Goal: Browse casually: Explore the website without a specific task or goal

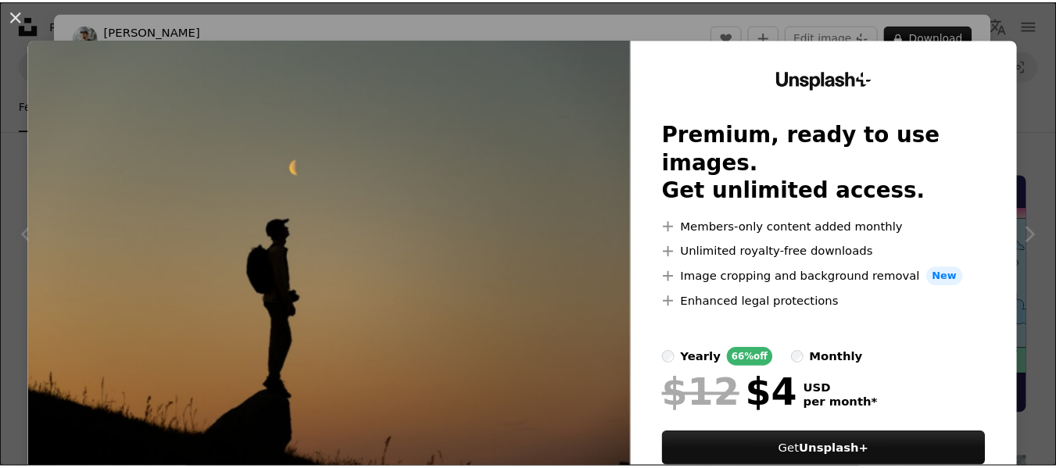
scroll to position [547, 0]
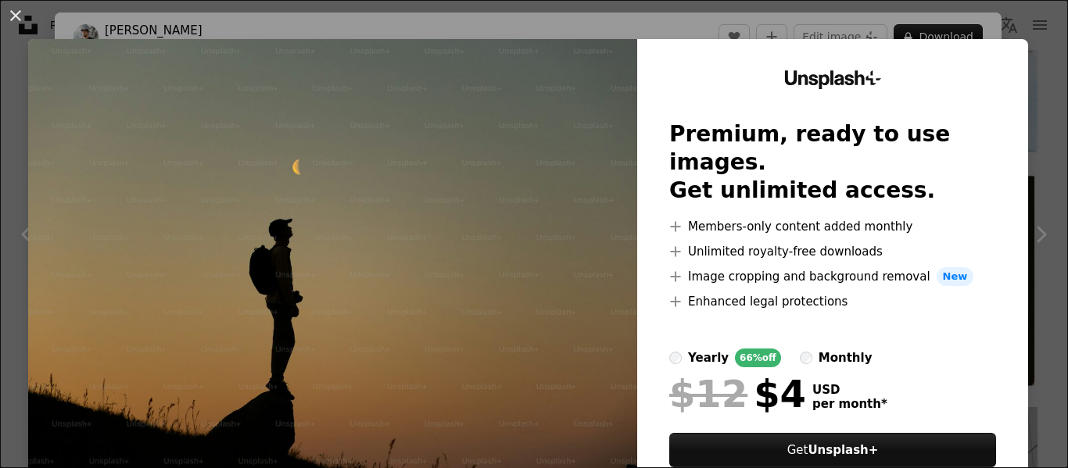
click at [525, 221] on img at bounding box center [332, 287] width 609 height 497
click at [23, 20] on button "An X shape" at bounding box center [15, 15] width 19 height 19
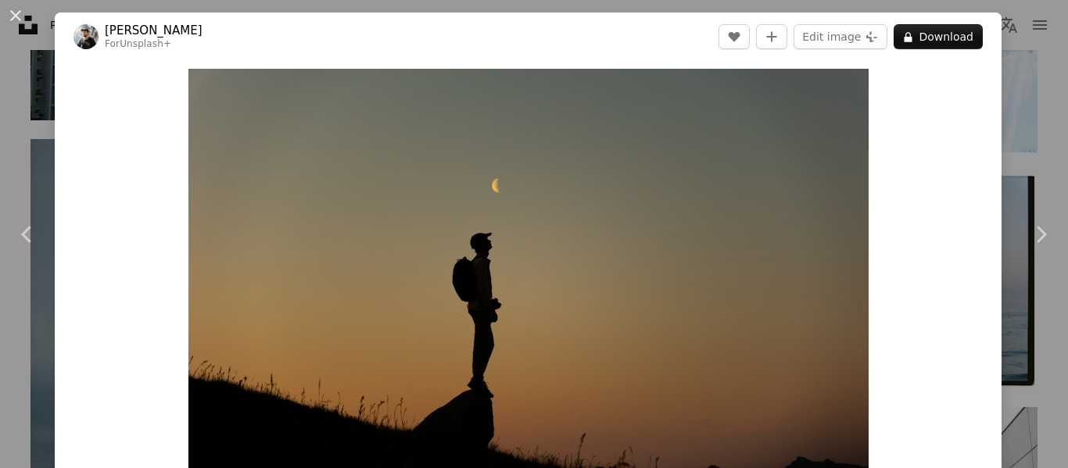
click at [23, 20] on button "An X shape" at bounding box center [15, 15] width 19 height 19
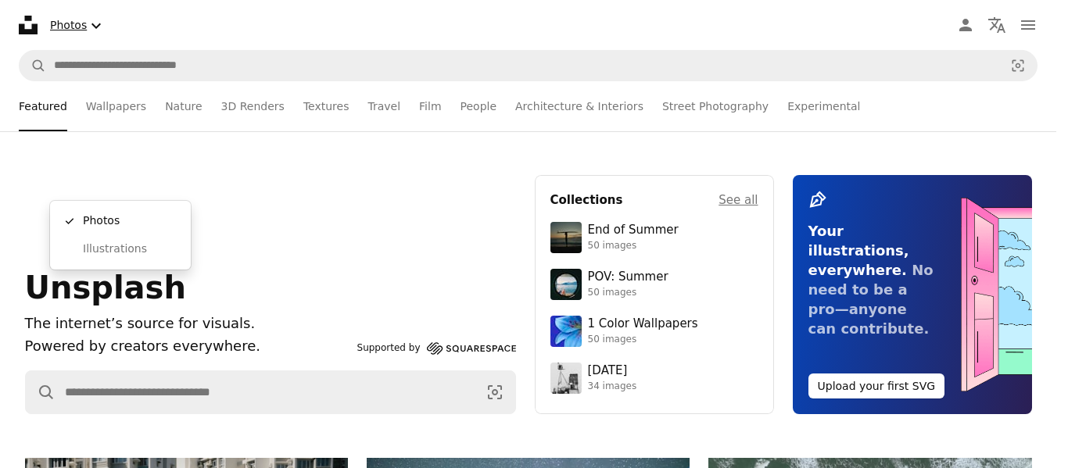
click at [80, 20] on button "Photos Chevron down" at bounding box center [78, 25] width 68 height 32
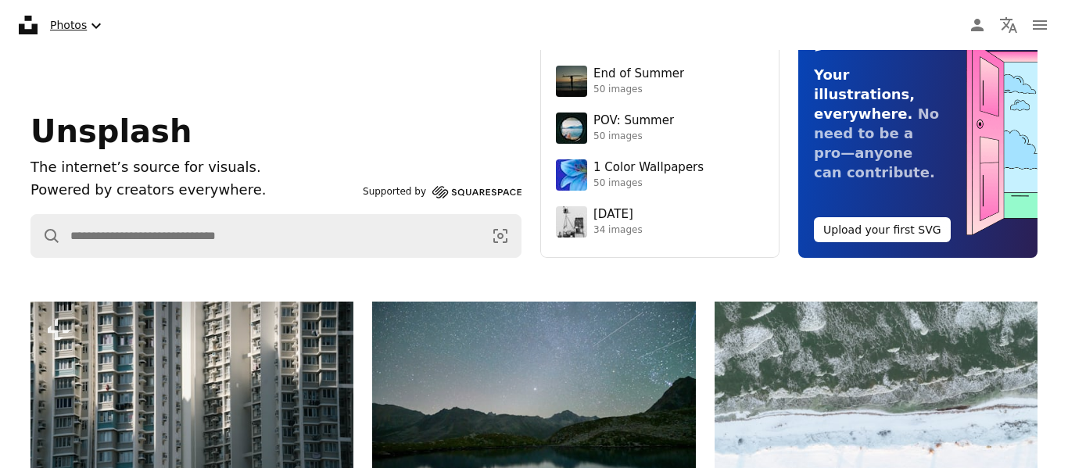
click at [80, 22] on button "Photos Chevron down" at bounding box center [78, 25] width 68 height 32
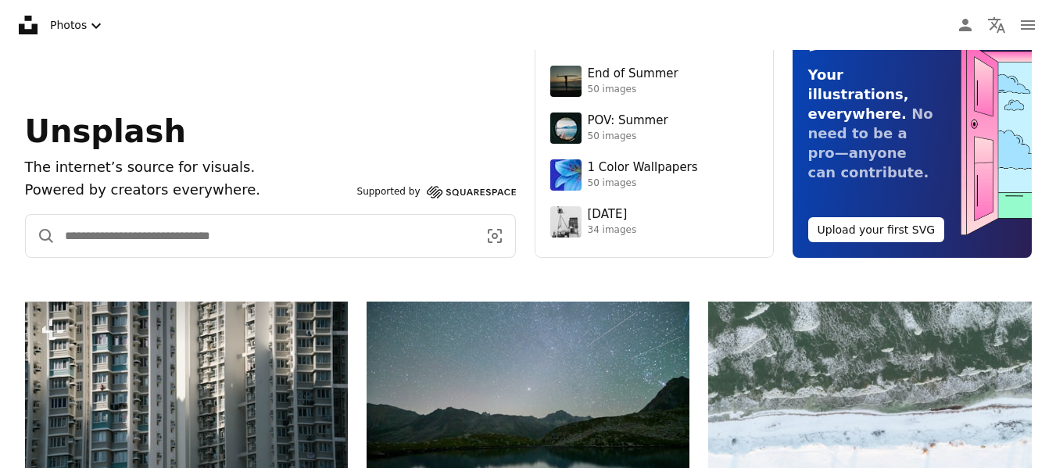
click at [238, 240] on input "Find visuals sitewide" at bounding box center [264, 236] width 419 height 42
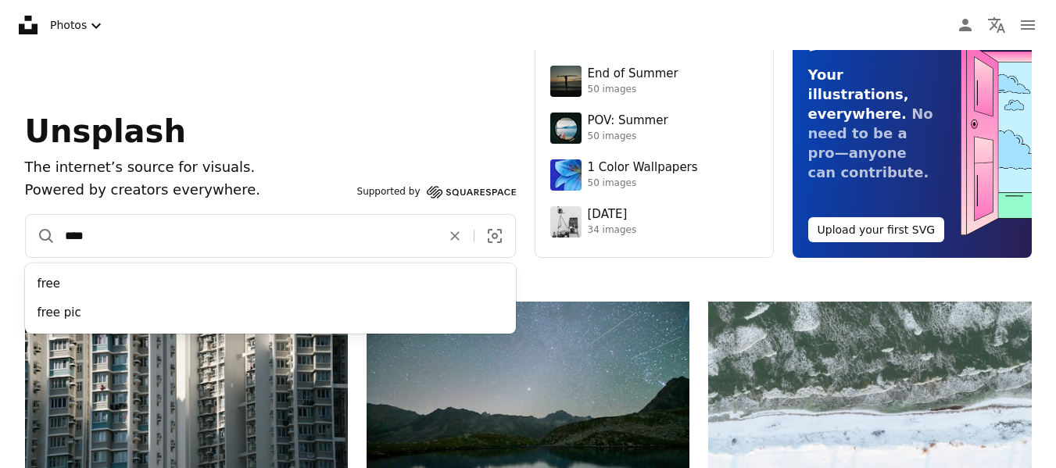
type input "****"
click at [26, 215] on button "A magnifying glass" at bounding box center [41, 236] width 30 height 42
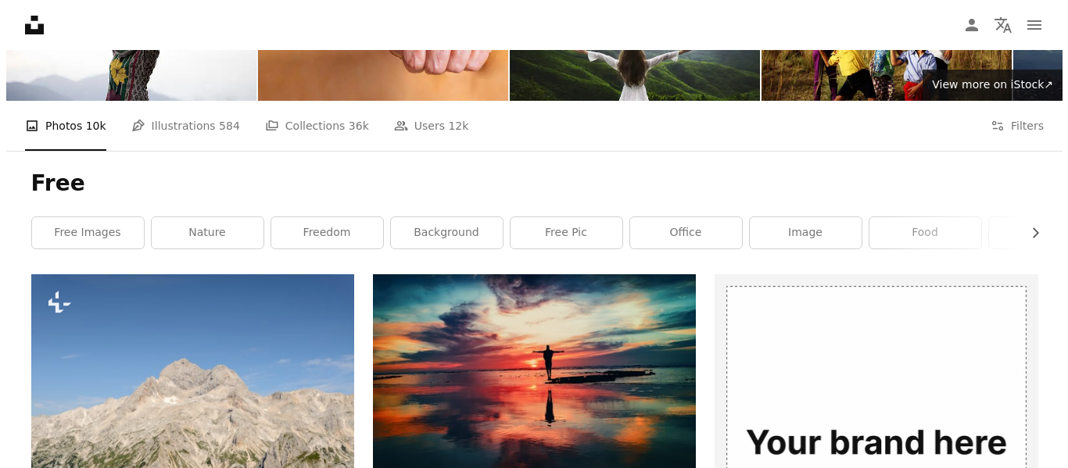
scroll to position [313, 0]
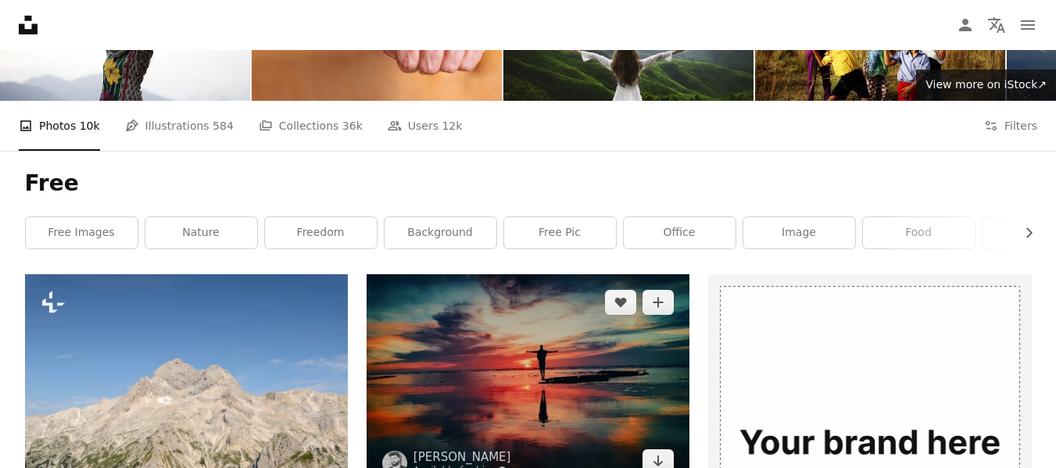
click at [521, 274] on img at bounding box center [528, 381] width 323 height 215
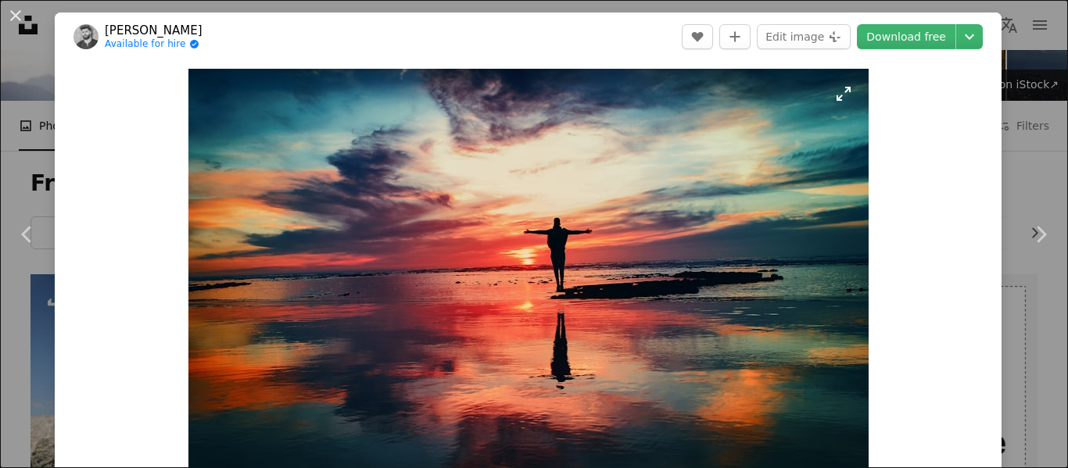
click at [841, 98] on img "Zoom in on this image" at bounding box center [528, 295] width 680 height 453
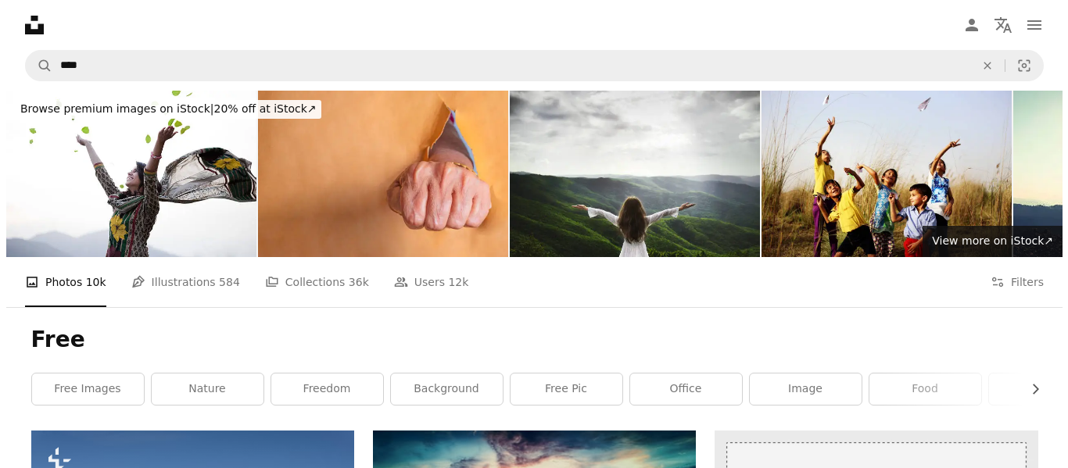
scroll to position [703, 0]
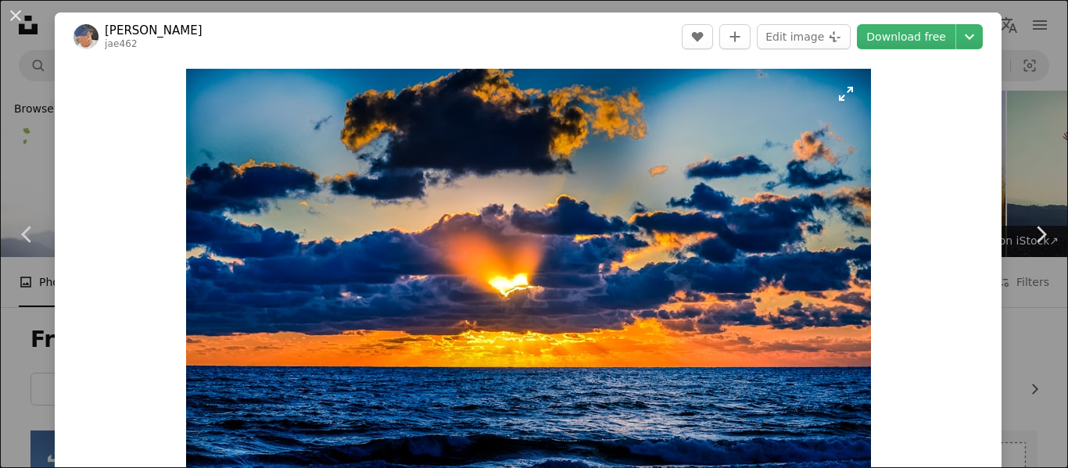
click at [847, 91] on img "Zoom in on this image" at bounding box center [528, 295] width 685 height 453
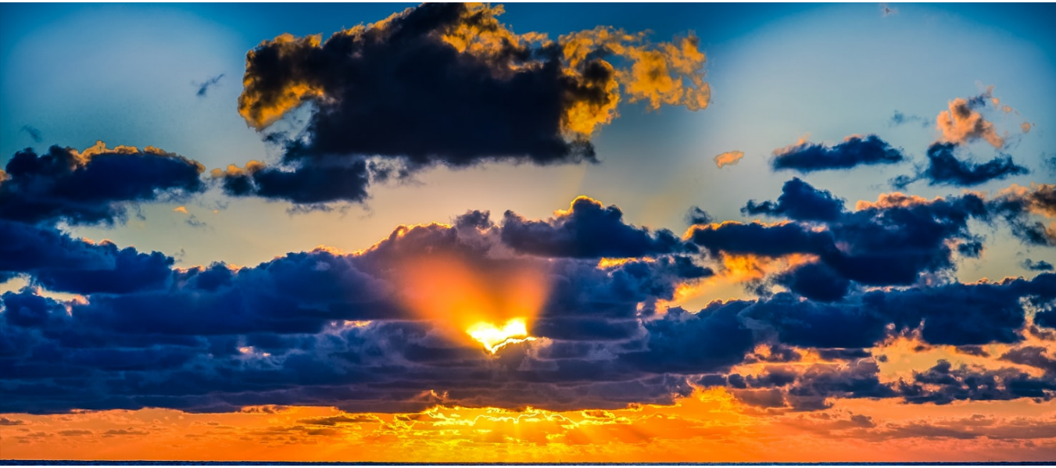
scroll to position [113, 0]
